Goal: Task Accomplishment & Management: Use online tool/utility

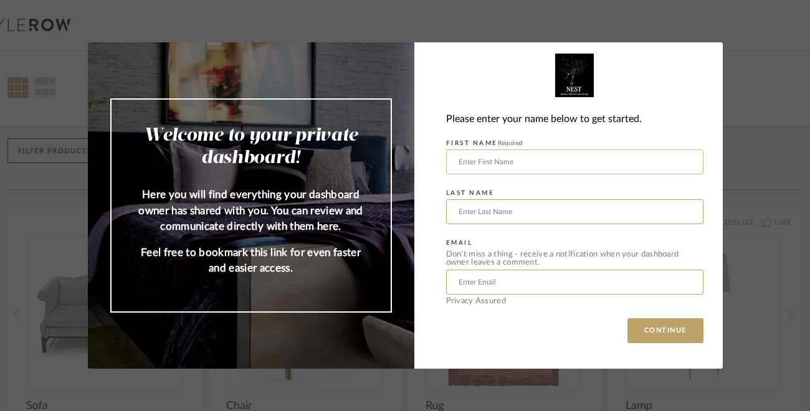
click at [453, 160] on input "text" at bounding box center [574, 162] width 257 height 25
type input "[PERSON_NAME]"
type input "[EMAIL_ADDRESS][DOMAIN_NAME]"
click at [650, 330] on button "CONTINUE" at bounding box center [666, 331] width 76 height 25
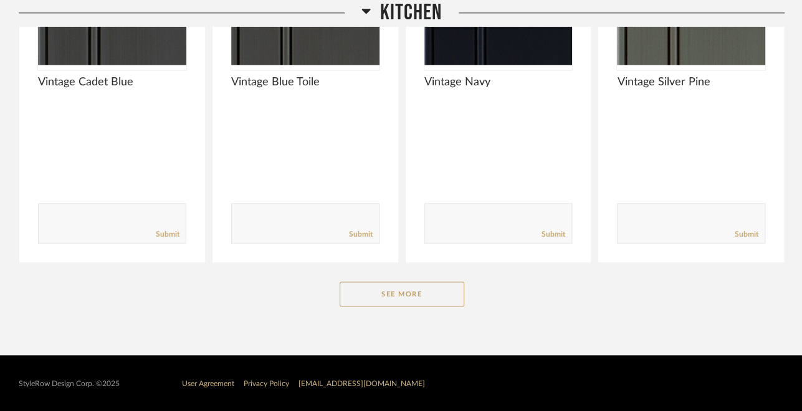
scroll to position [780, 0]
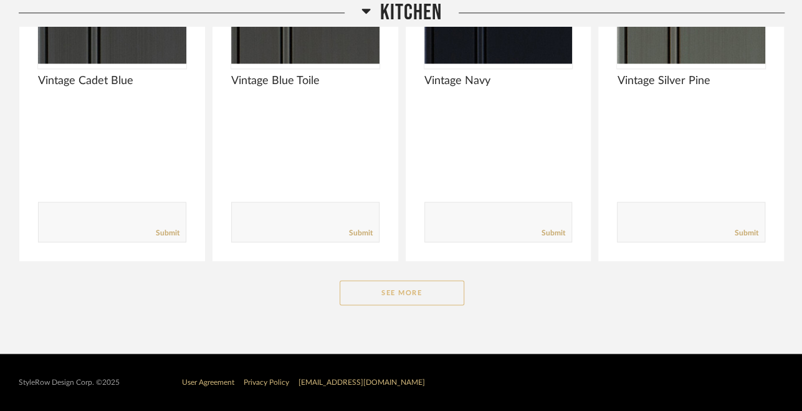
click at [405, 294] on button "See More" at bounding box center [402, 293] width 125 height 25
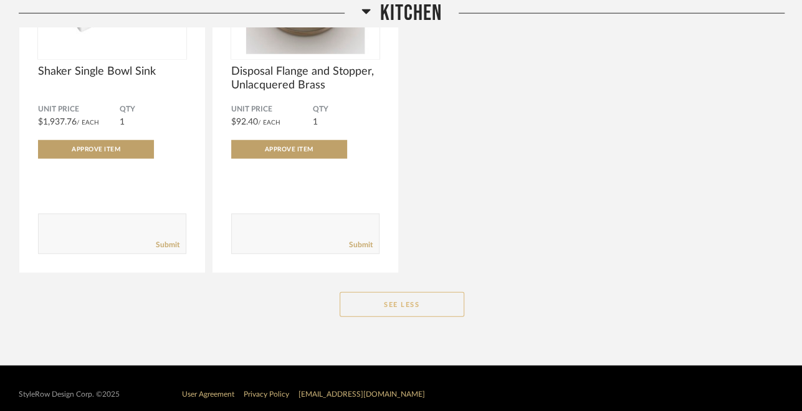
scroll to position [1595, 0]
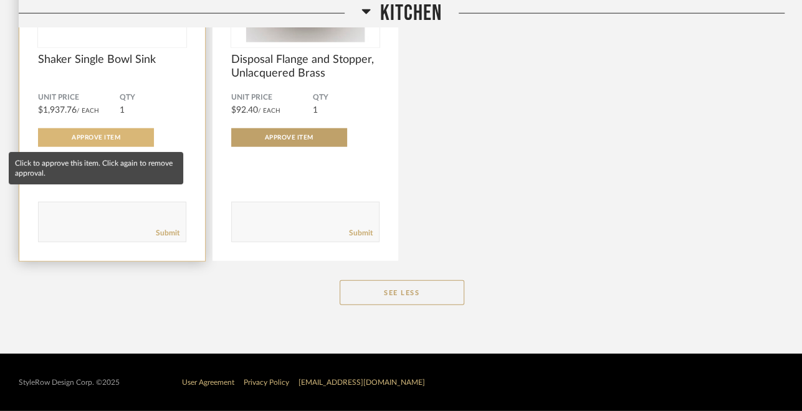
click at [92, 138] on span "Approve Item" at bounding box center [96, 138] width 49 height 6
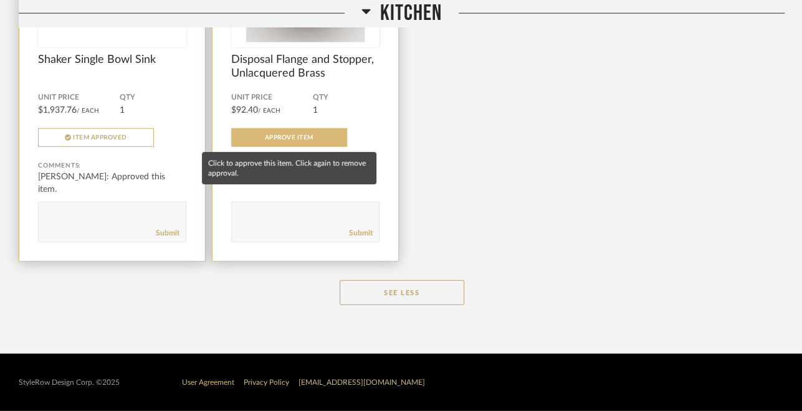
click at [302, 138] on span "Approve Item" at bounding box center [289, 138] width 49 height 6
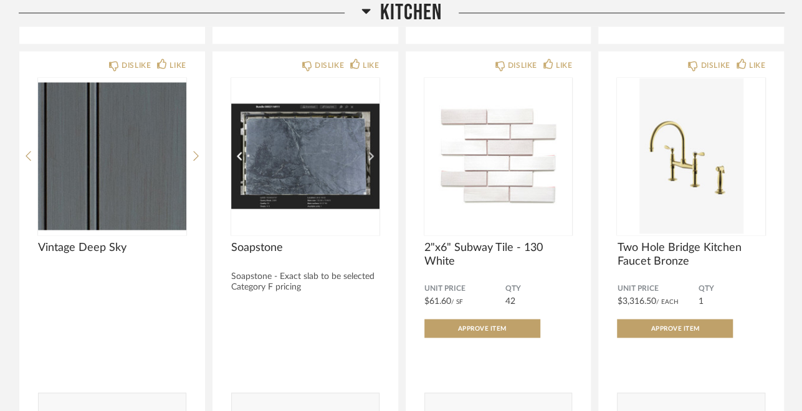
scroll to position [996, 0]
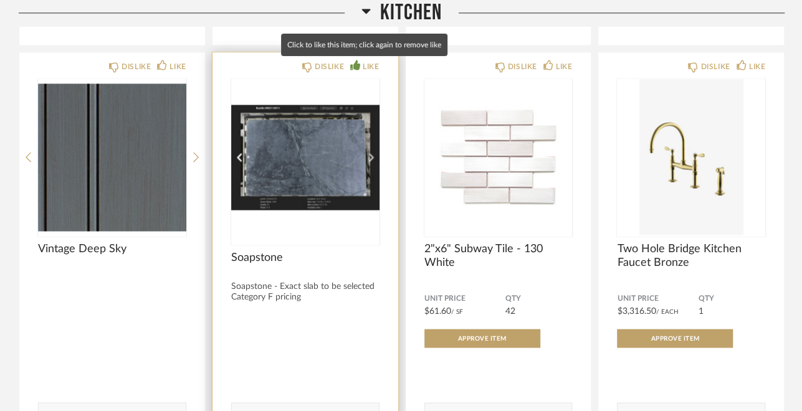
click at [368, 65] on div "LIKE" at bounding box center [371, 66] width 16 height 12
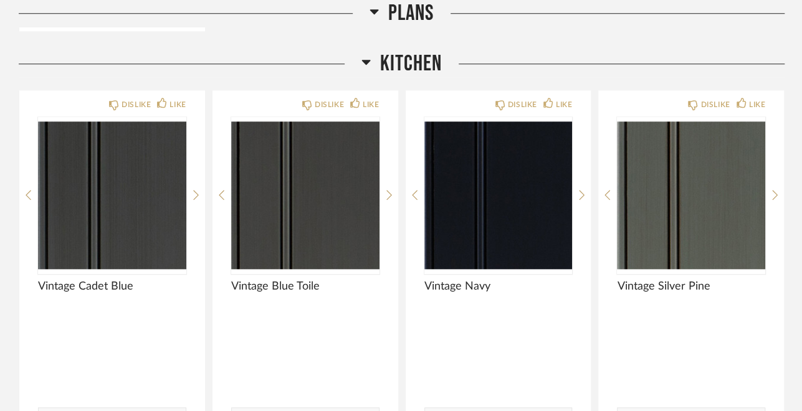
scroll to position [572, 0]
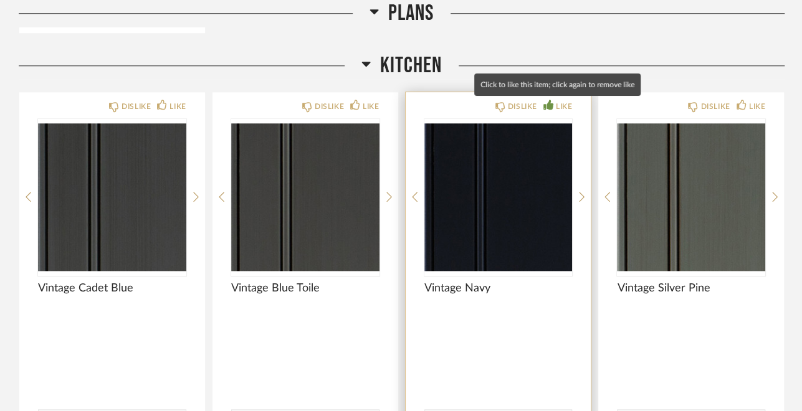
click at [556, 105] on div "LIKE" at bounding box center [564, 106] width 16 height 12
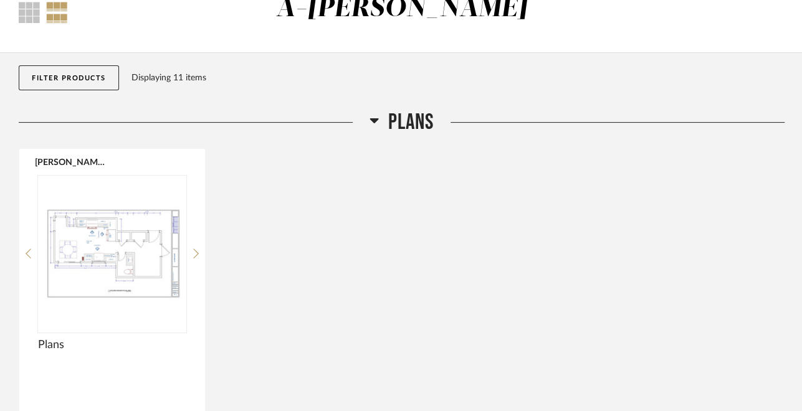
scroll to position [74, 0]
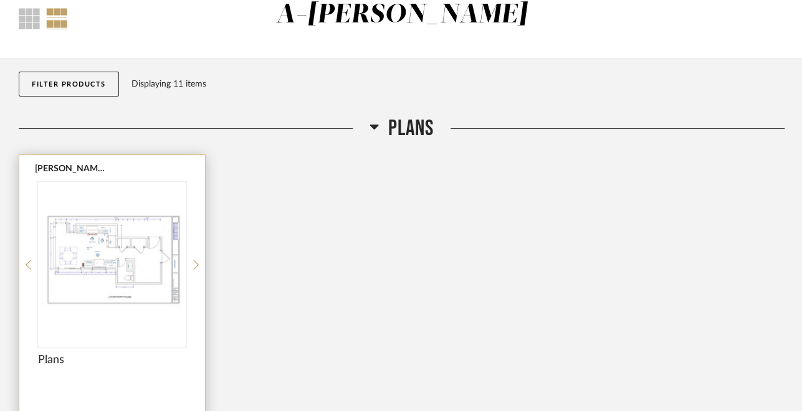
click at [101, 259] on img "0" at bounding box center [112, 260] width 148 height 156
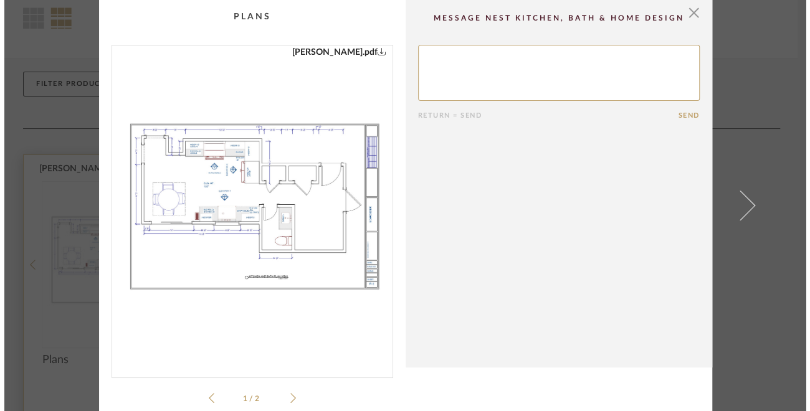
scroll to position [0, 0]
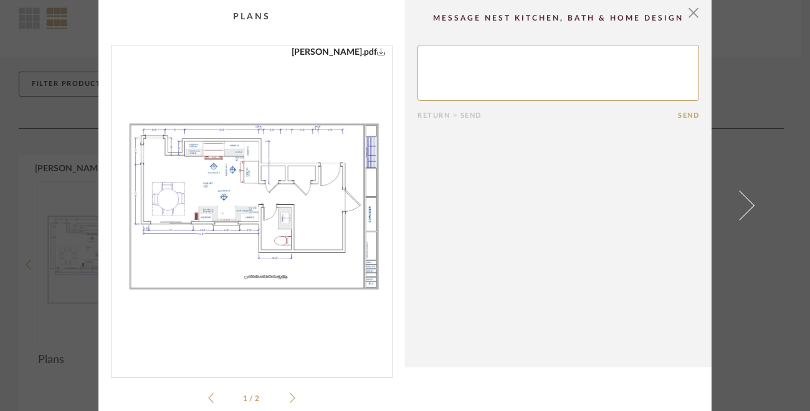
click at [273, 166] on img "0" at bounding box center [252, 207] width 281 height 322
